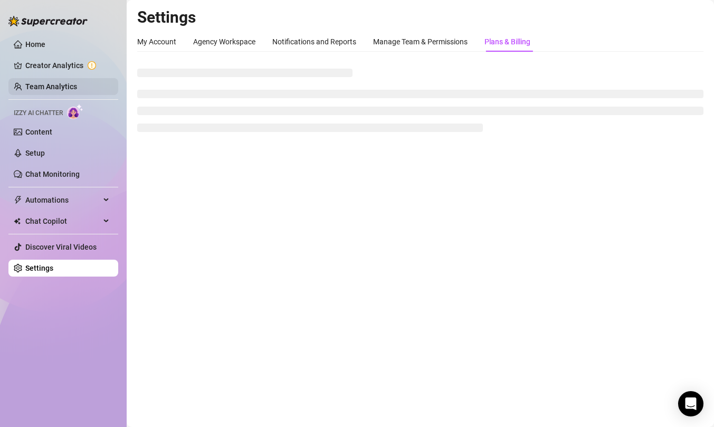
click at [47, 85] on link "Team Analytics" at bounding box center [51, 86] width 52 height 8
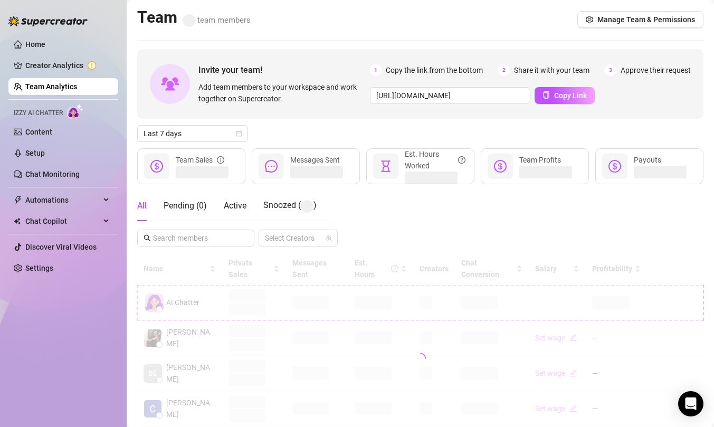
click at [330, 164] on div "Messages Sent" at bounding box center [315, 160] width 50 height 12
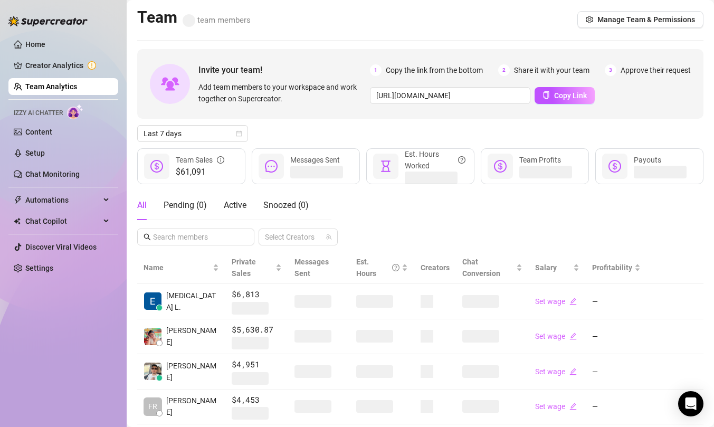
click at [314, 165] on div "Messages Sent" at bounding box center [315, 160] width 50 height 12
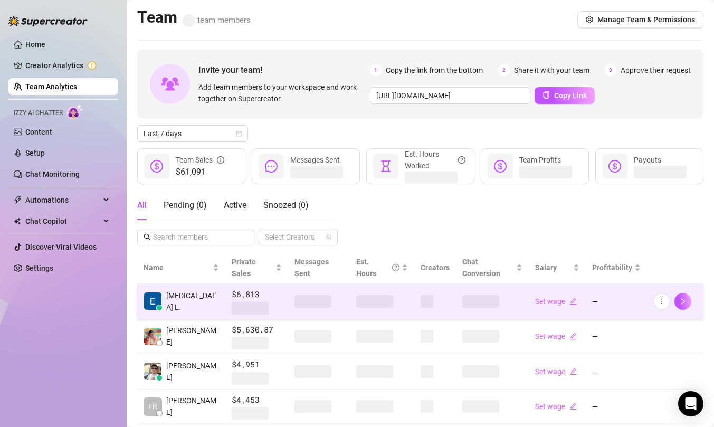
click at [313, 284] on td at bounding box center [319, 301] width 62 height 35
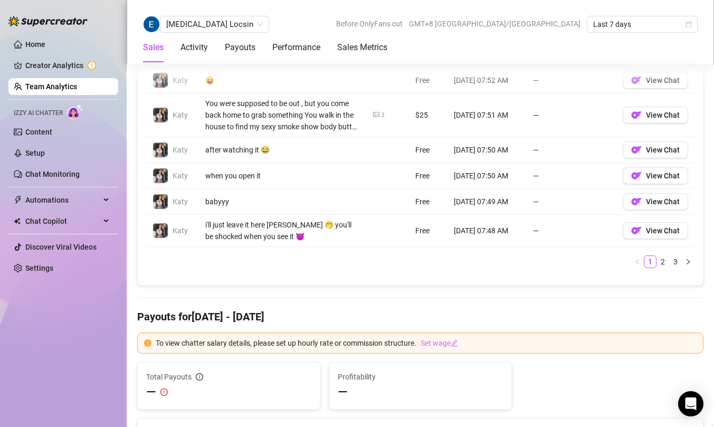
scroll to position [805, 0]
click at [662, 261] on link "2" at bounding box center [663, 262] width 12 height 12
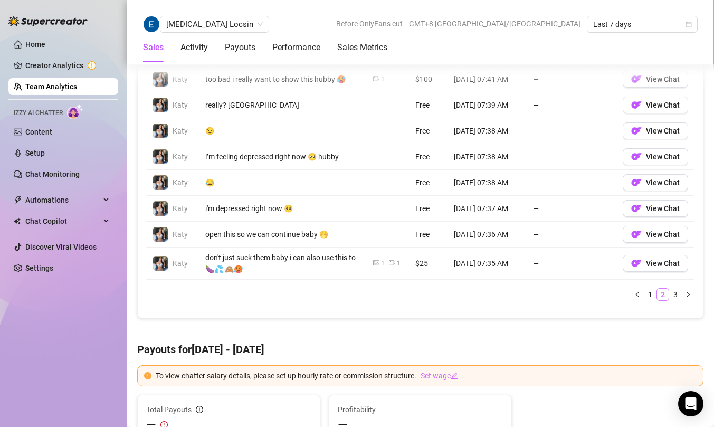
scroll to position [744, 0]
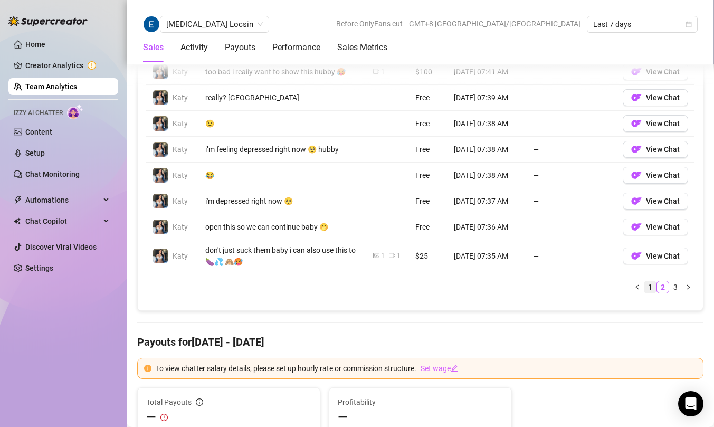
click at [650, 288] on link "1" at bounding box center [650, 287] width 12 height 12
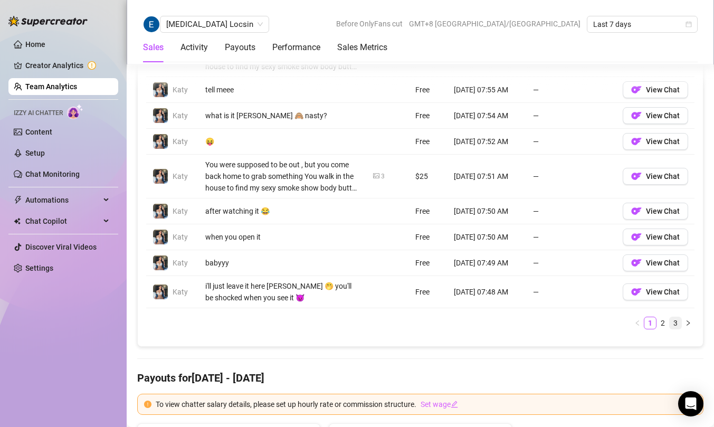
click at [676, 325] on link "3" at bounding box center [675, 323] width 12 height 12
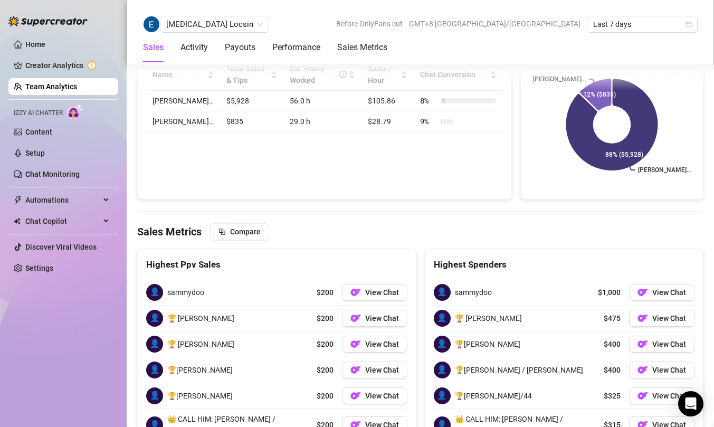
scroll to position [1412, 0]
